Goal: Task Accomplishment & Management: Use online tool/utility

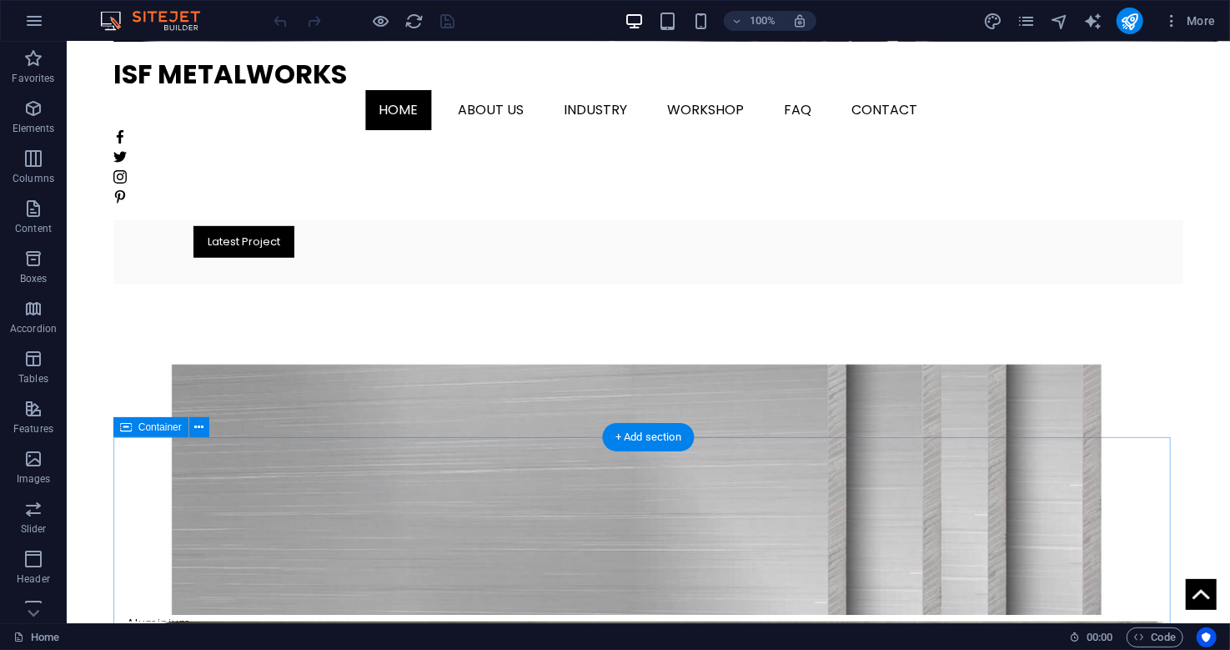
scroll to position [679, 0]
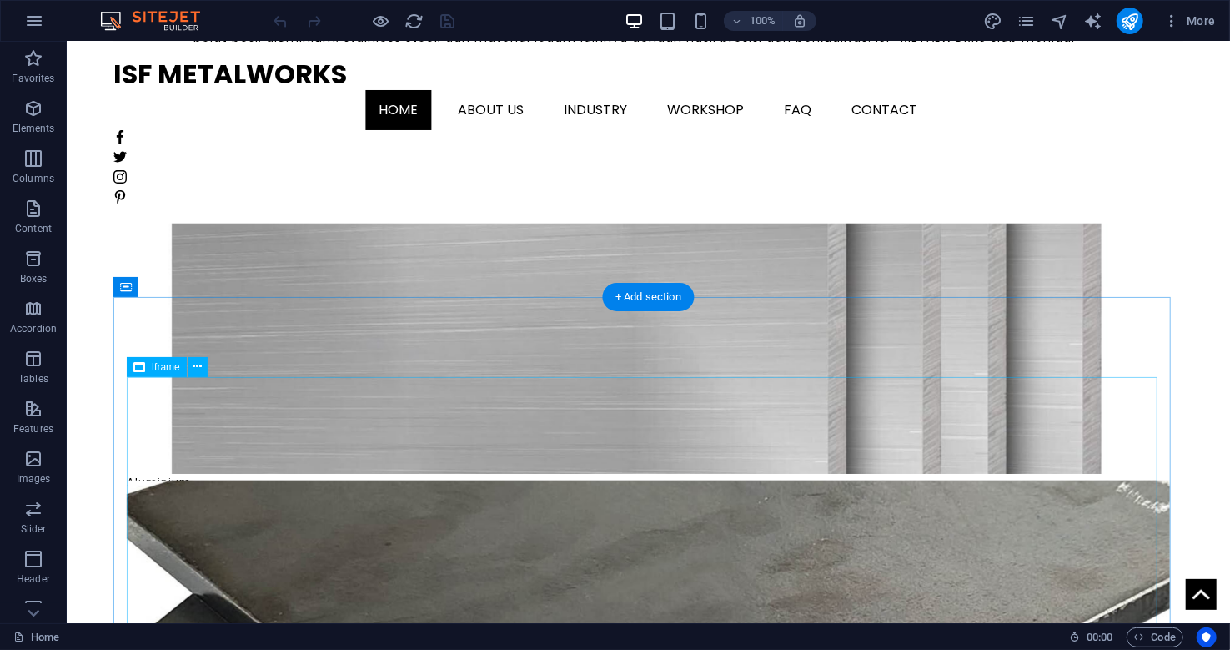
click at [198, 367] on icon at bounding box center [197, 367] width 9 height 18
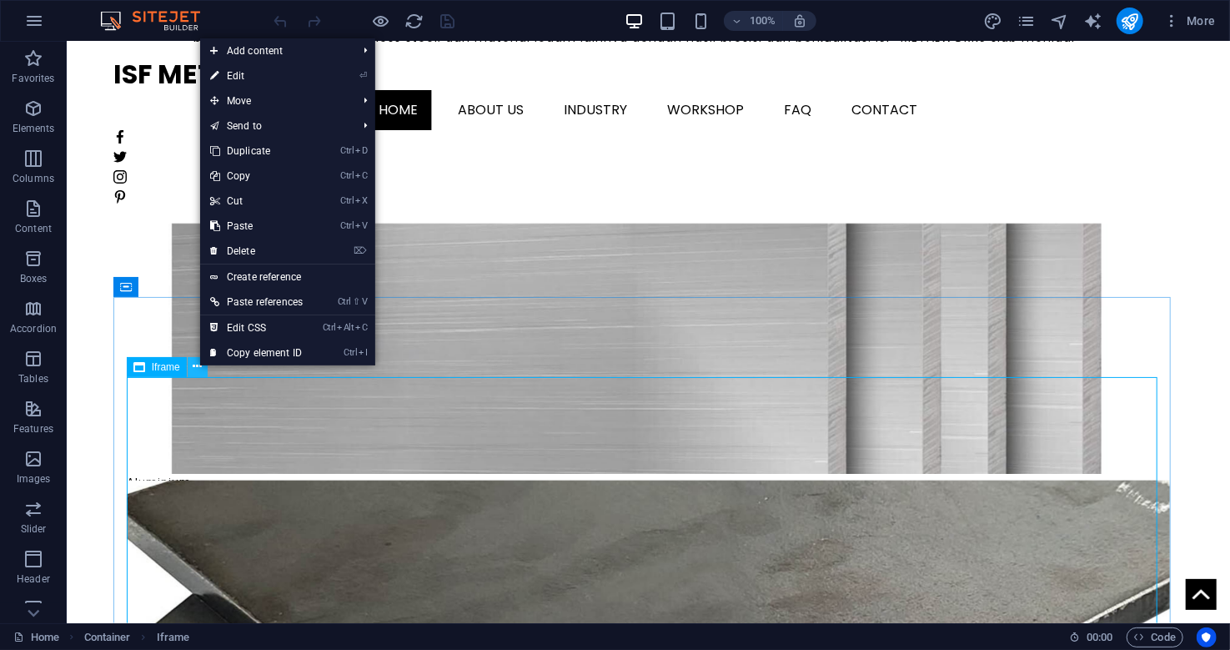
click at [198, 367] on icon at bounding box center [197, 367] width 9 height 18
click at [170, 367] on span "Iframe" at bounding box center [166, 367] width 28 height 10
select select "%"
select select "px"
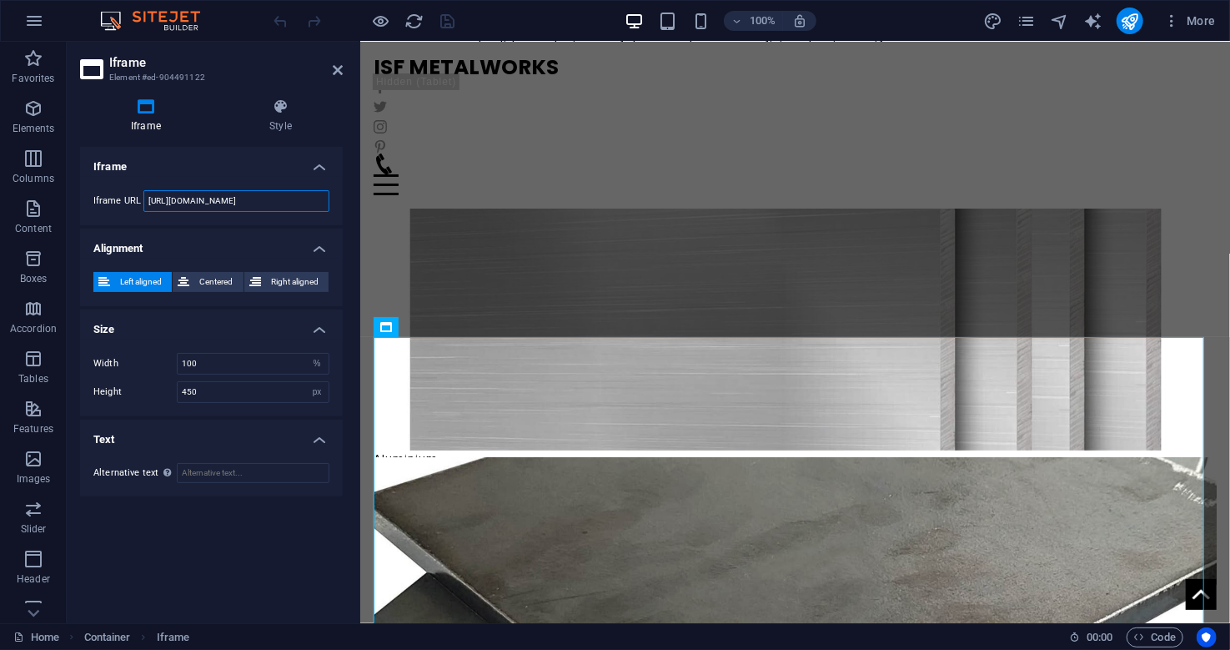
click at [210, 193] on input "[URL][DOMAIN_NAME]" at bounding box center [236, 201] width 186 height 22
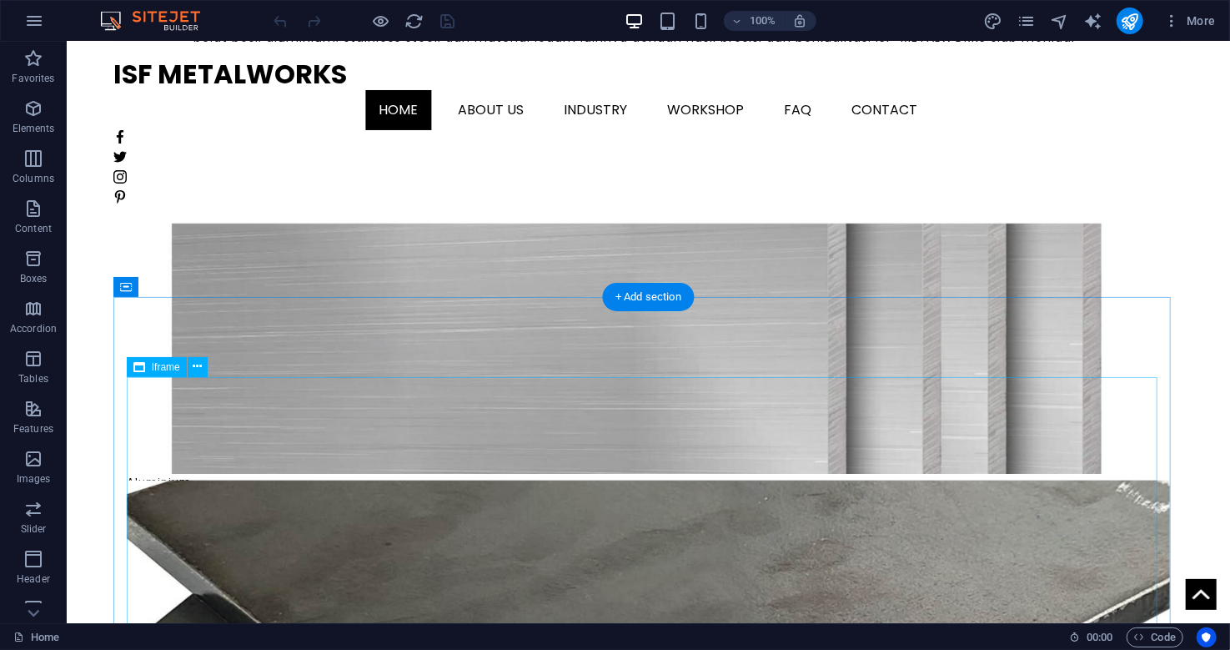
select select "%"
select select "px"
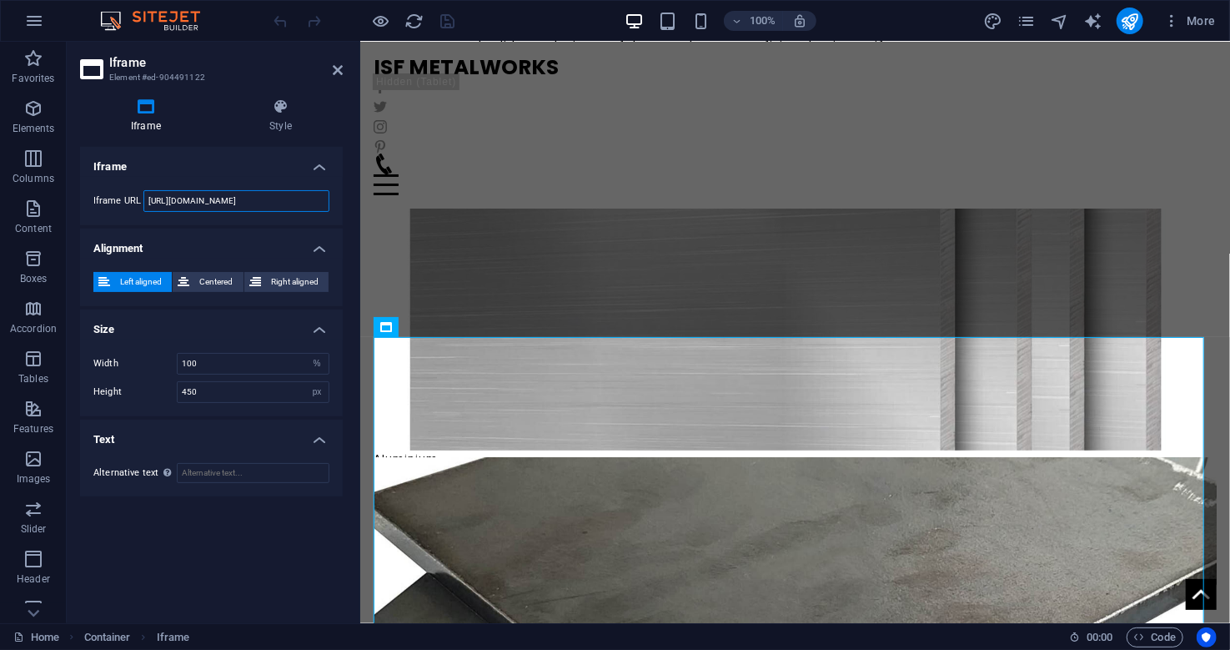
click at [178, 203] on input "[URL][DOMAIN_NAME]" at bounding box center [236, 201] width 186 height 22
type input "[URL][DOMAIN_NAME]"
click at [444, 18] on icon "save" at bounding box center [448, 21] width 19 height 19
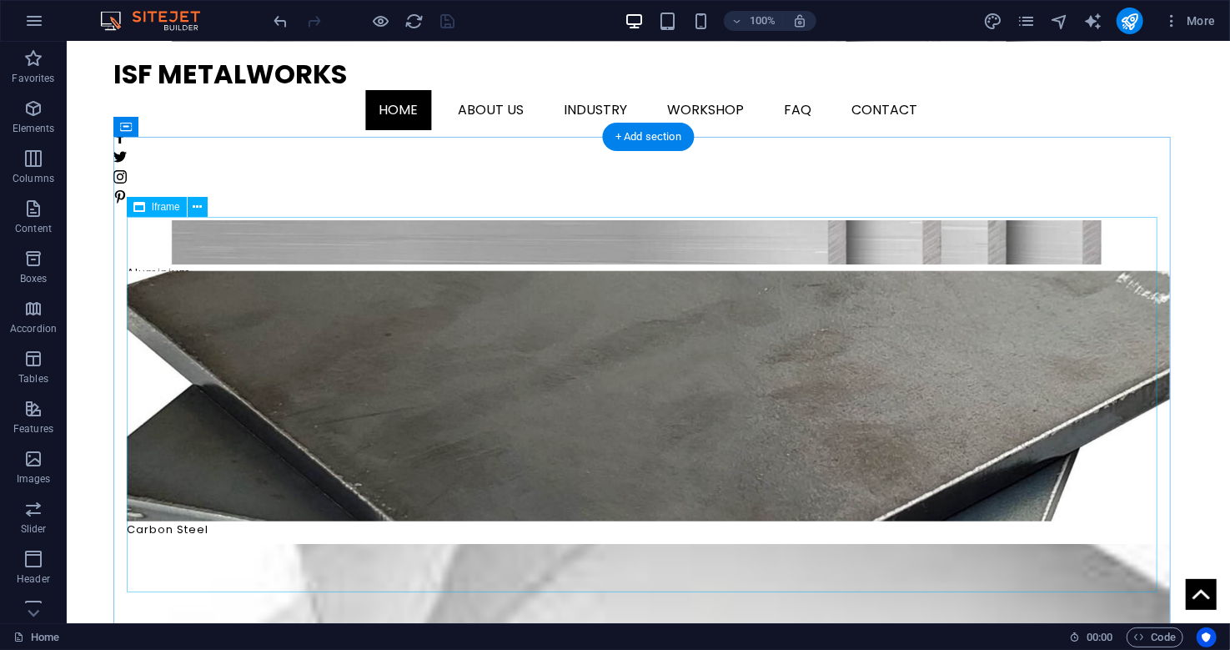
scroll to position [836, 0]
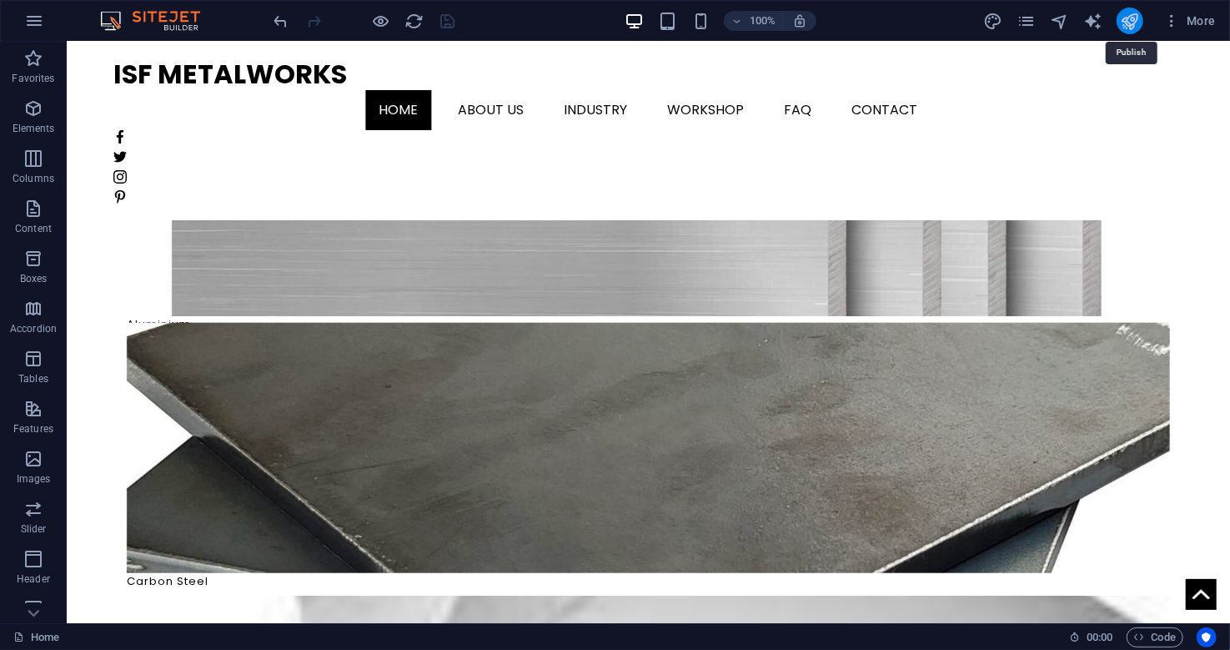
click at [1130, 17] on icon "publish" at bounding box center [1129, 21] width 19 height 19
